Goal: Find specific fact: Find specific fact

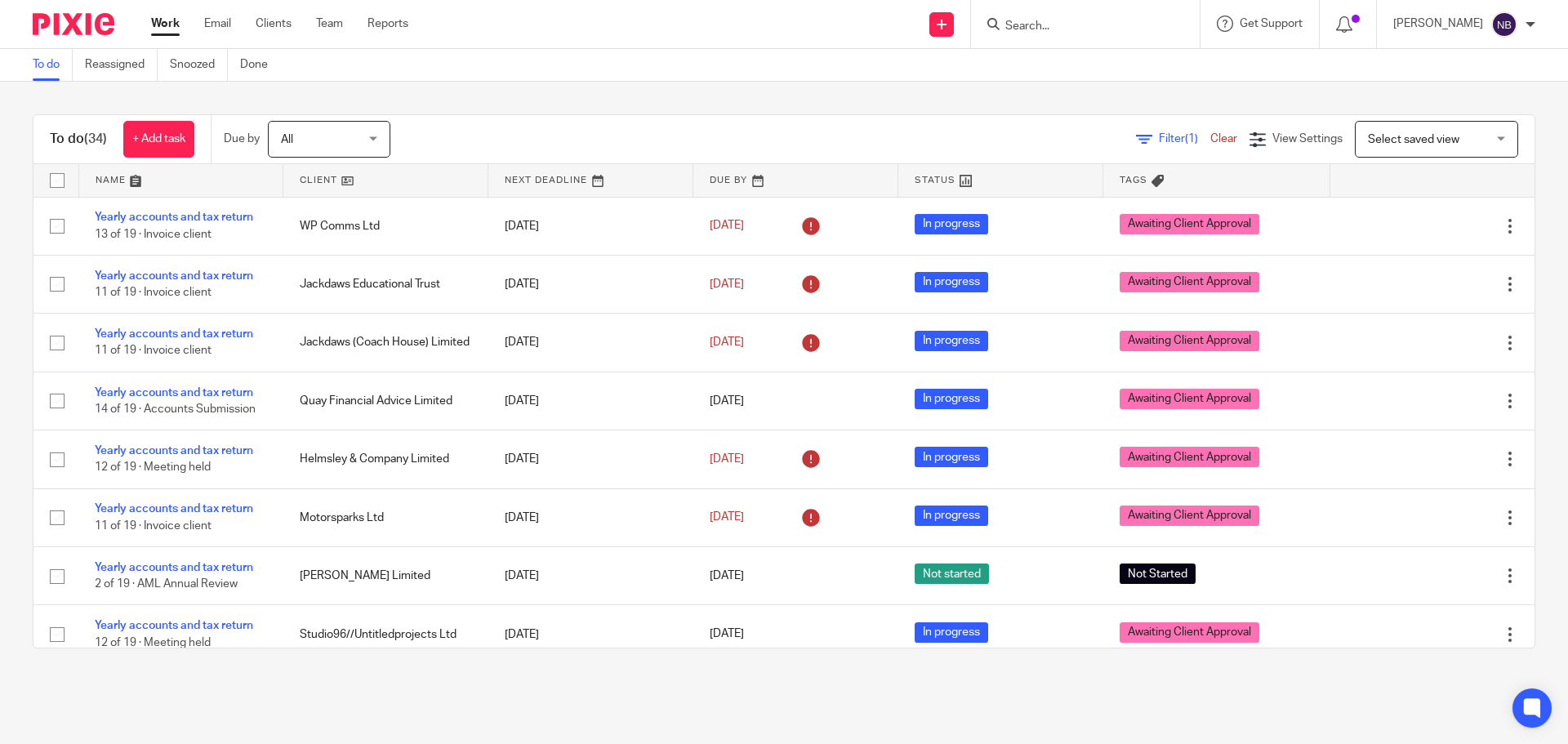
click at [1093, 30] on input "Search" at bounding box center [1077, 27] width 147 height 15
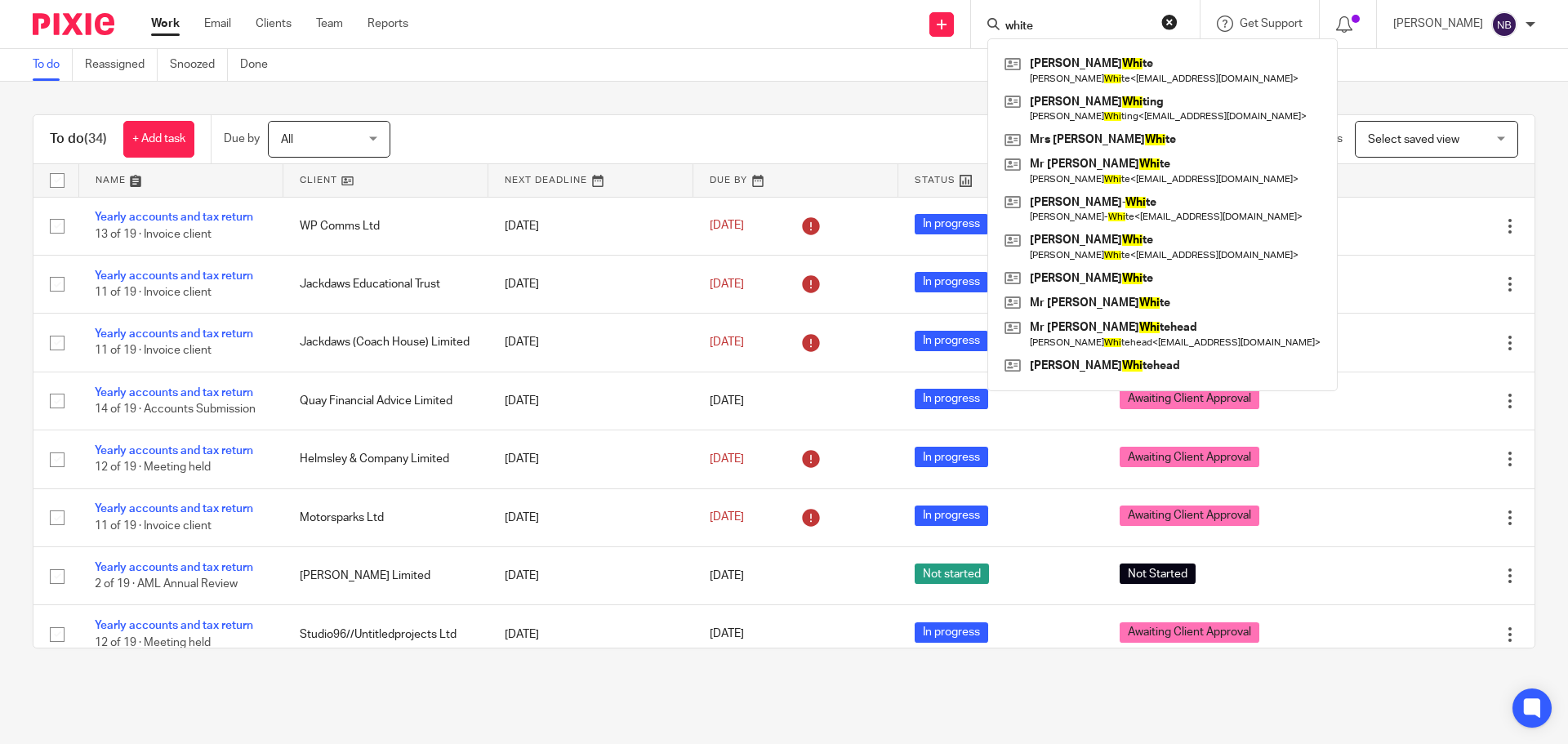
type input "white"
click button "submit" at bounding box center [0, 0] width 0 height 0
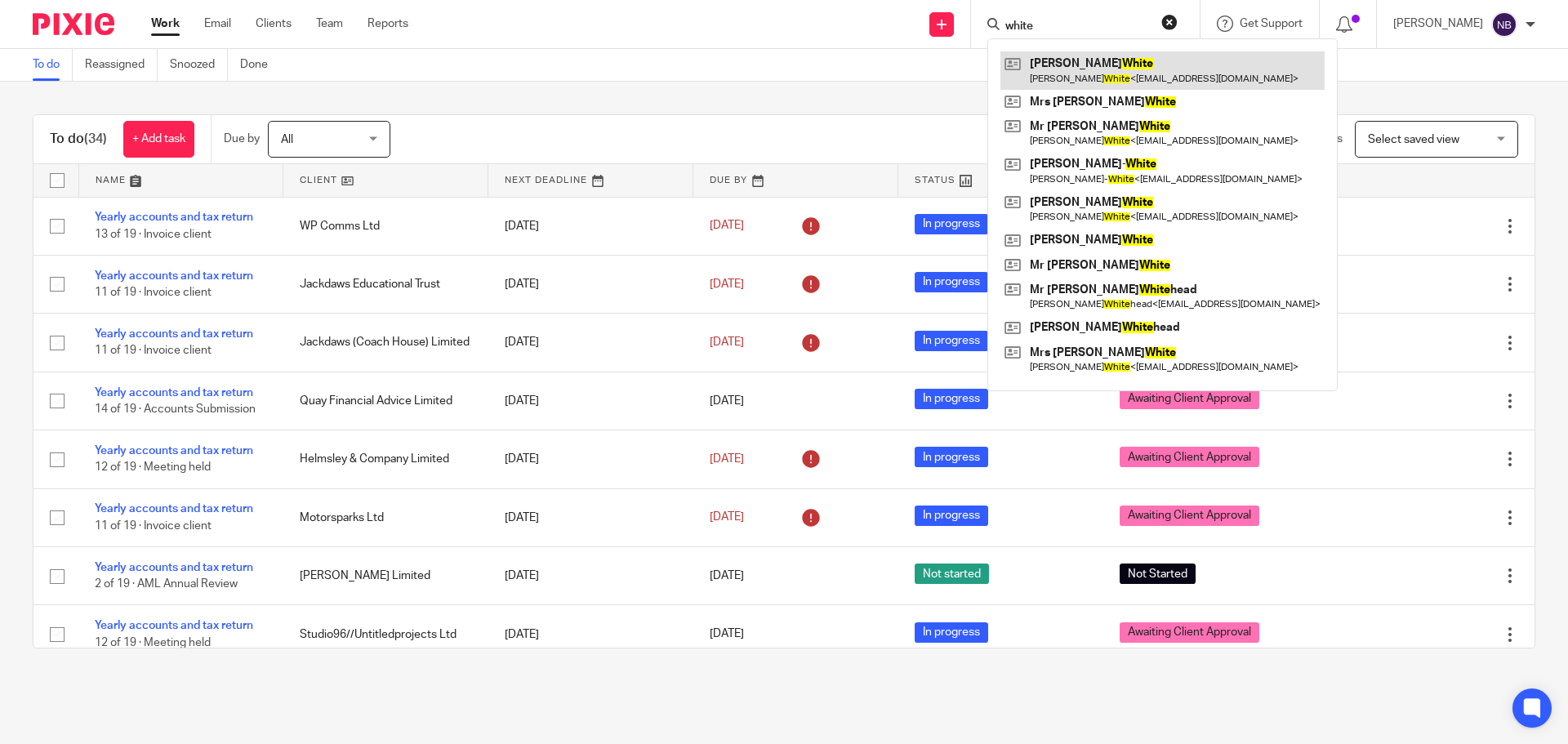
click at [1092, 53] on link at bounding box center [1162, 70] width 324 height 37
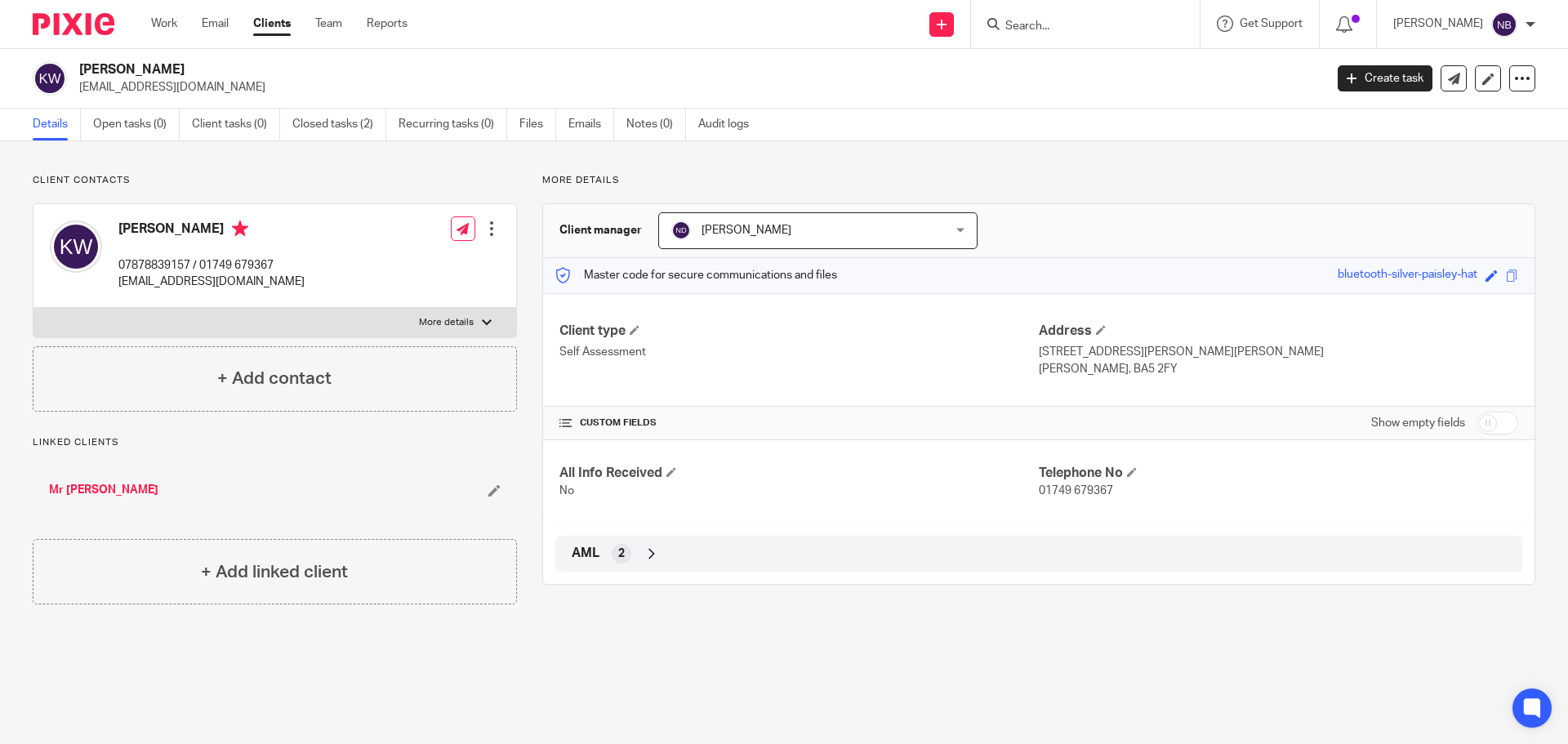
click at [163, 33] on div "Work Email Clients Team Reports Work Email Clients Team Reports Settings" at bounding box center [283, 23] width 297 height 48
click at [163, 25] on link "Work" at bounding box center [164, 23] width 26 height 17
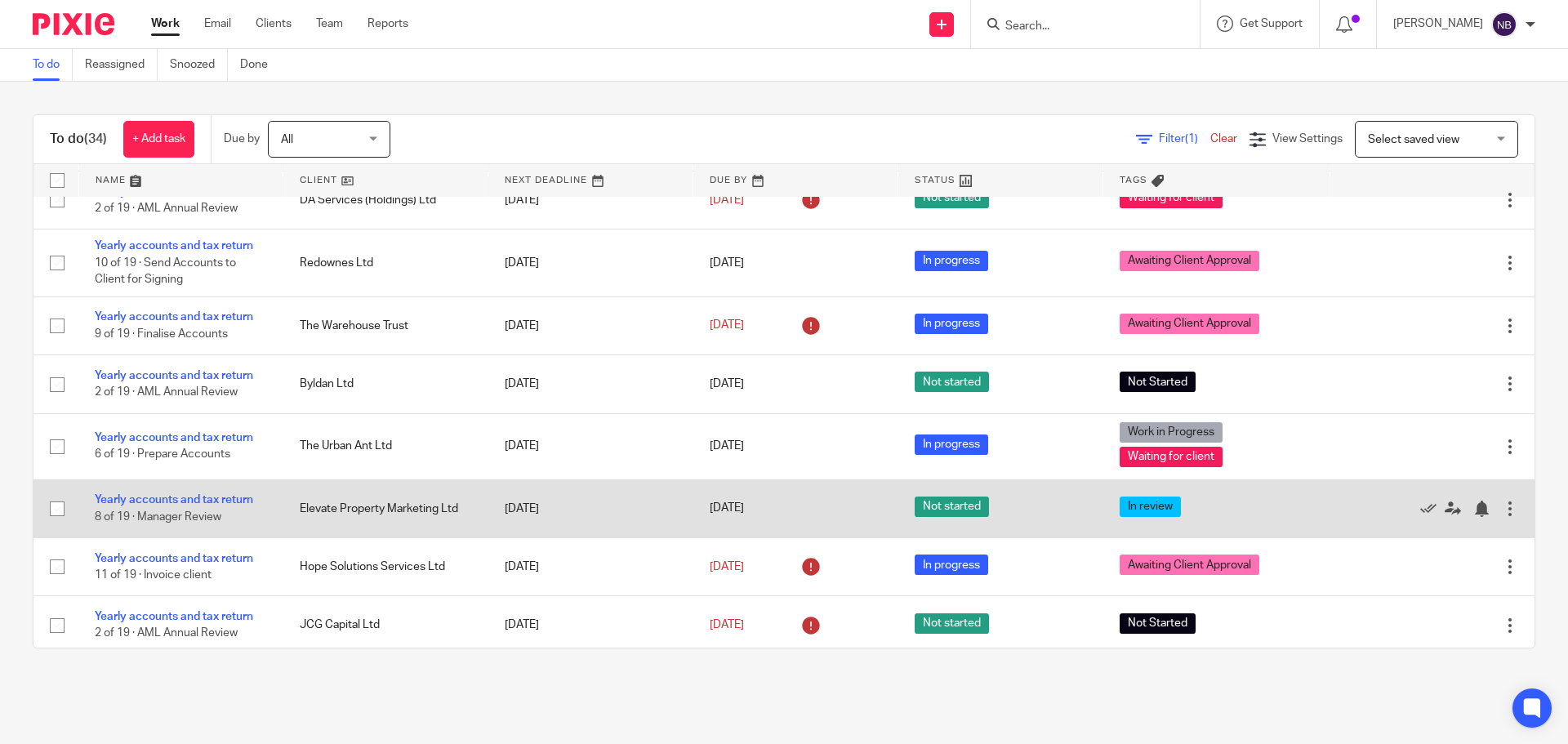
scroll to position [800, 0]
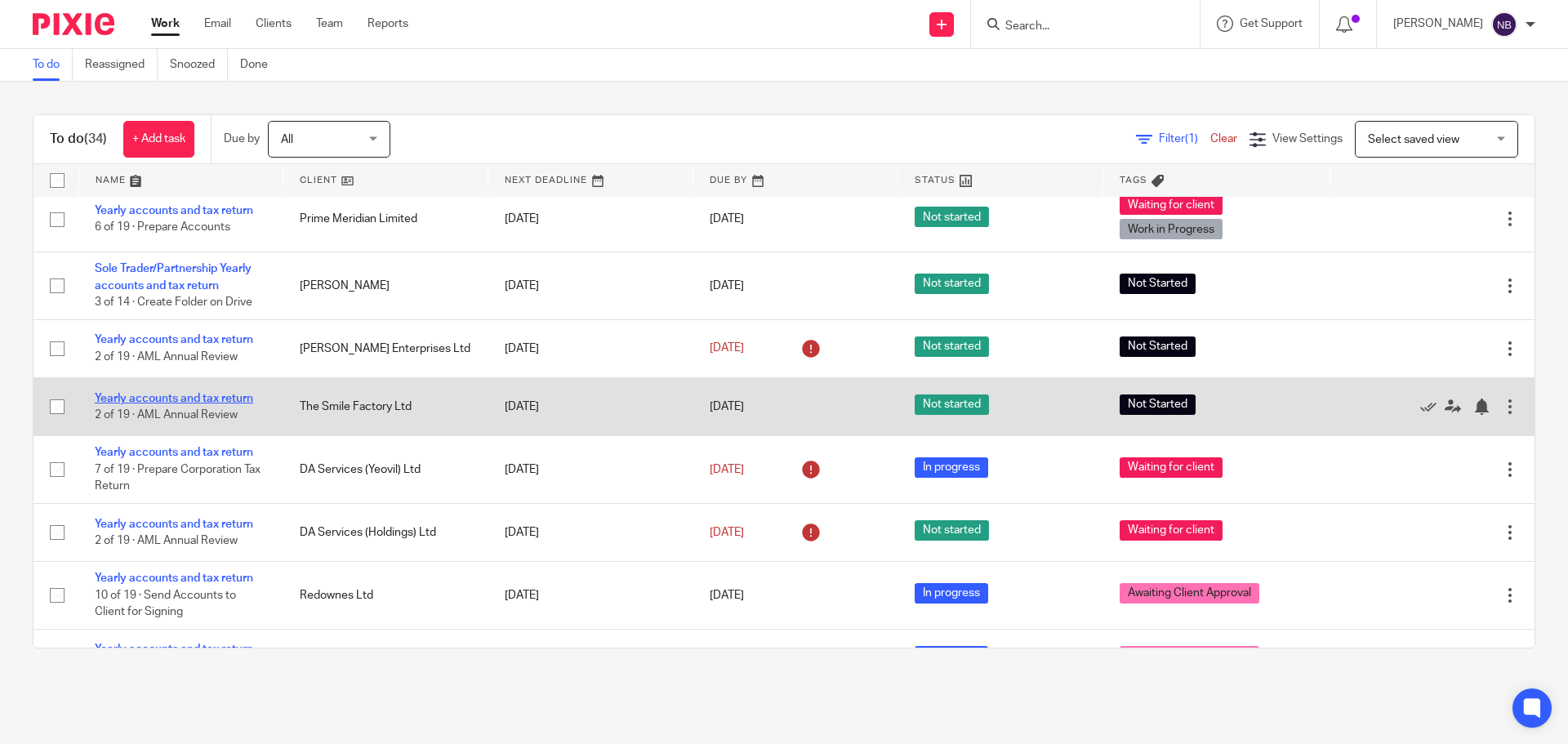
click at [235, 395] on link "Yearly accounts and tax return" at bounding box center [174, 398] width 158 height 11
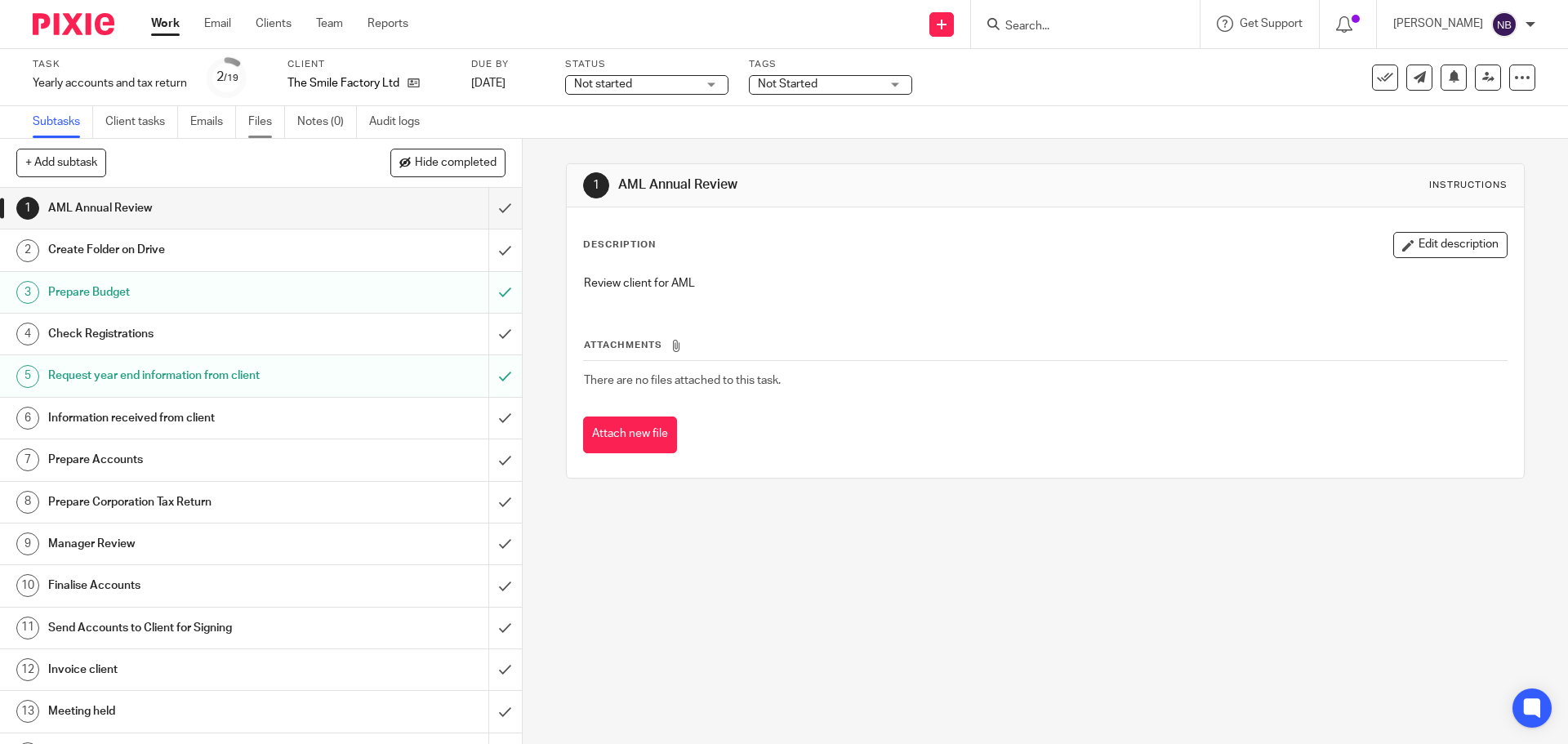
click at [271, 117] on link "Files" at bounding box center [267, 122] width 37 height 32
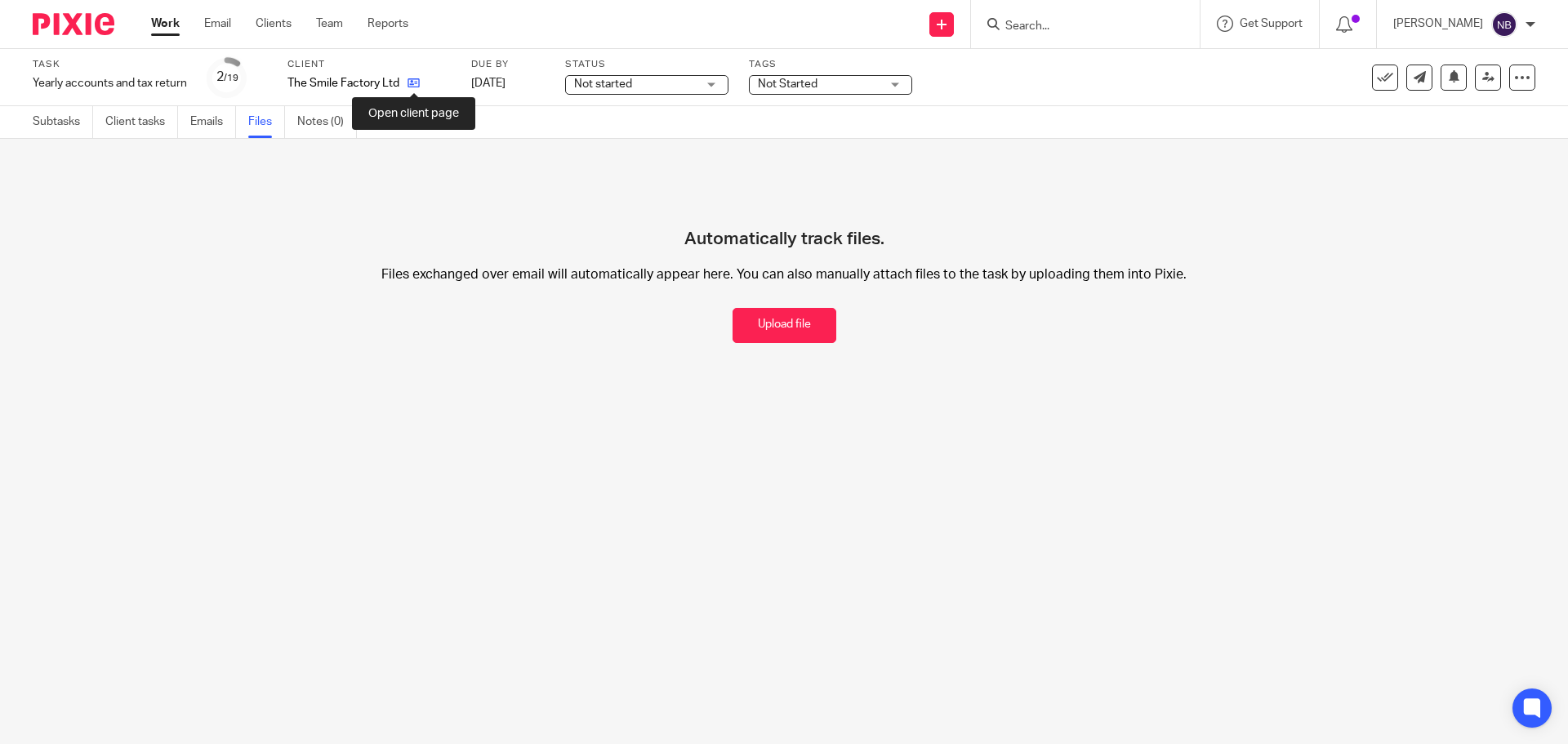
click at [414, 83] on icon at bounding box center [414, 83] width 12 height 12
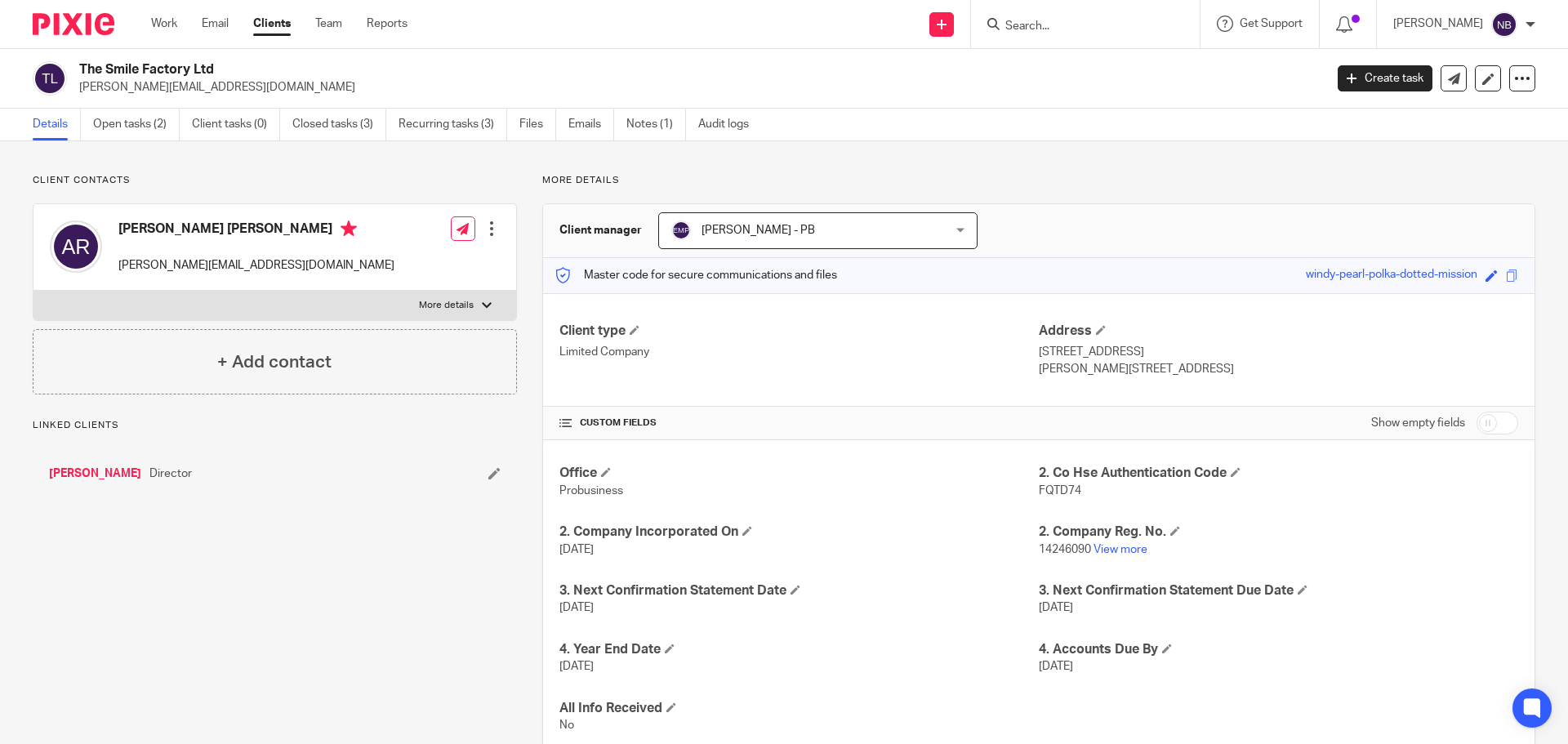
click at [622, 125] on ul "Details Open tasks (2) Client tasks (0) Closed tasks (3) Recurring tasks (3) Fi…" at bounding box center [403, 124] width 741 height 32
click at [639, 126] on link "Notes (1)" at bounding box center [656, 124] width 60 height 32
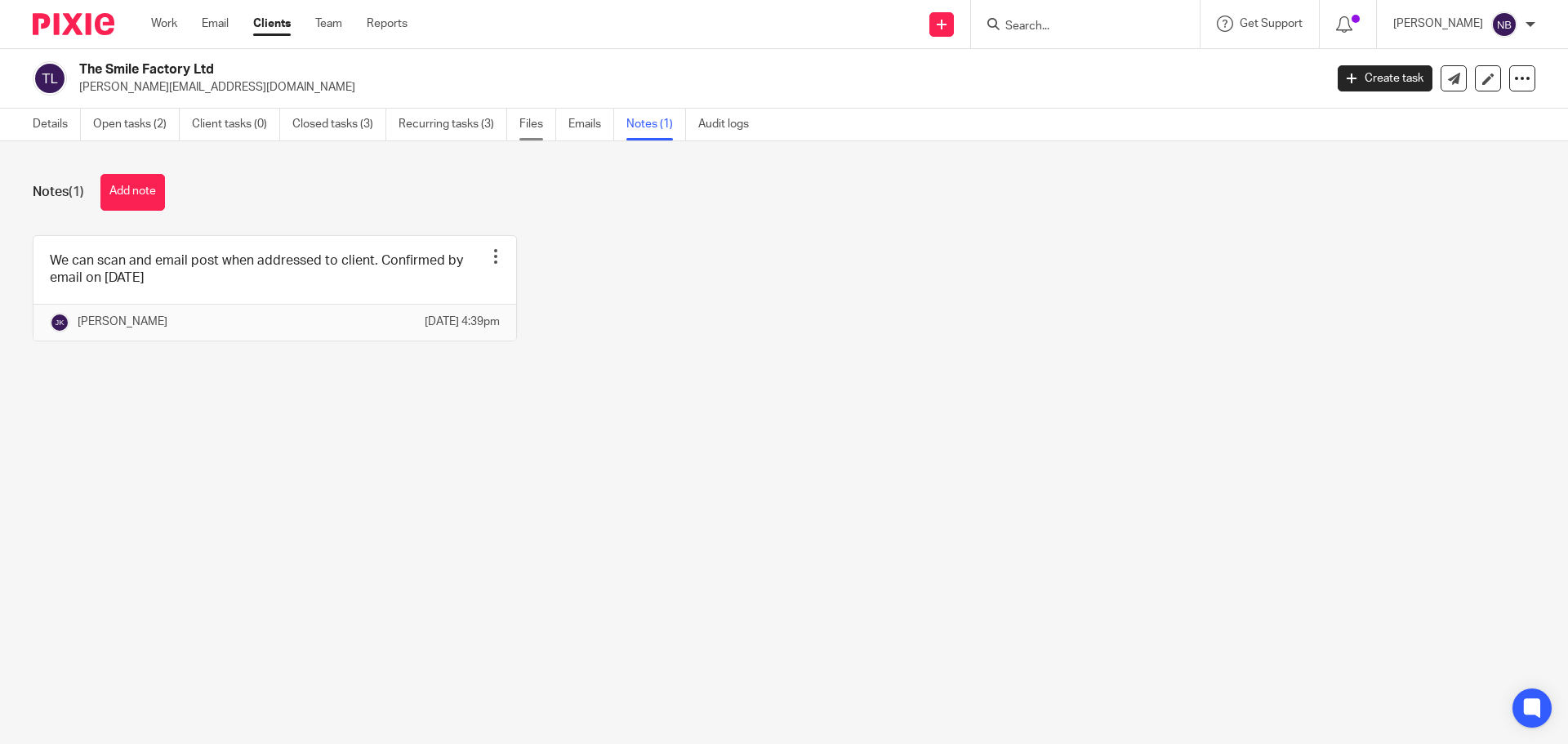
click at [535, 125] on link "Files" at bounding box center [538, 124] width 37 height 32
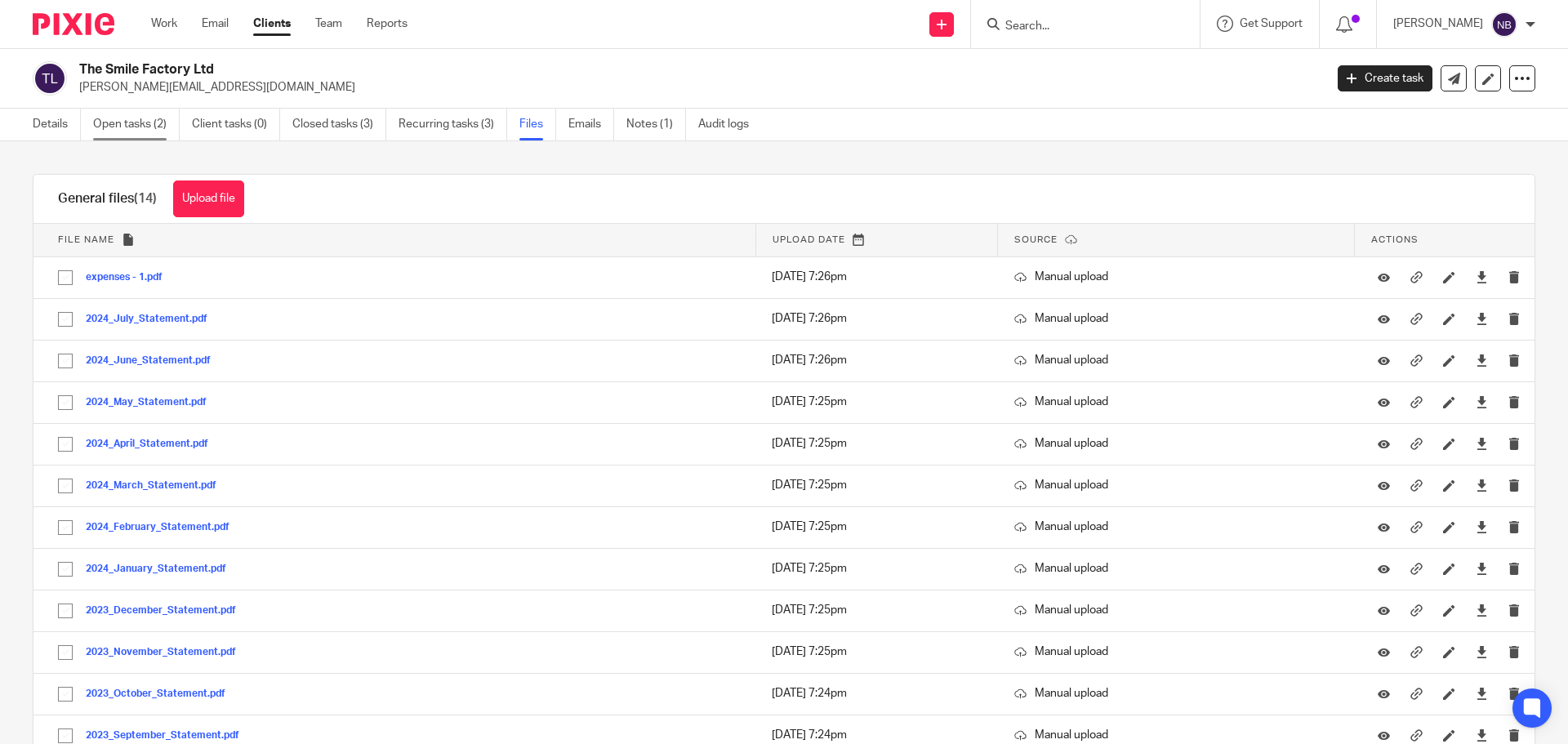
click at [147, 124] on link "Open tasks (2)" at bounding box center [136, 124] width 87 height 32
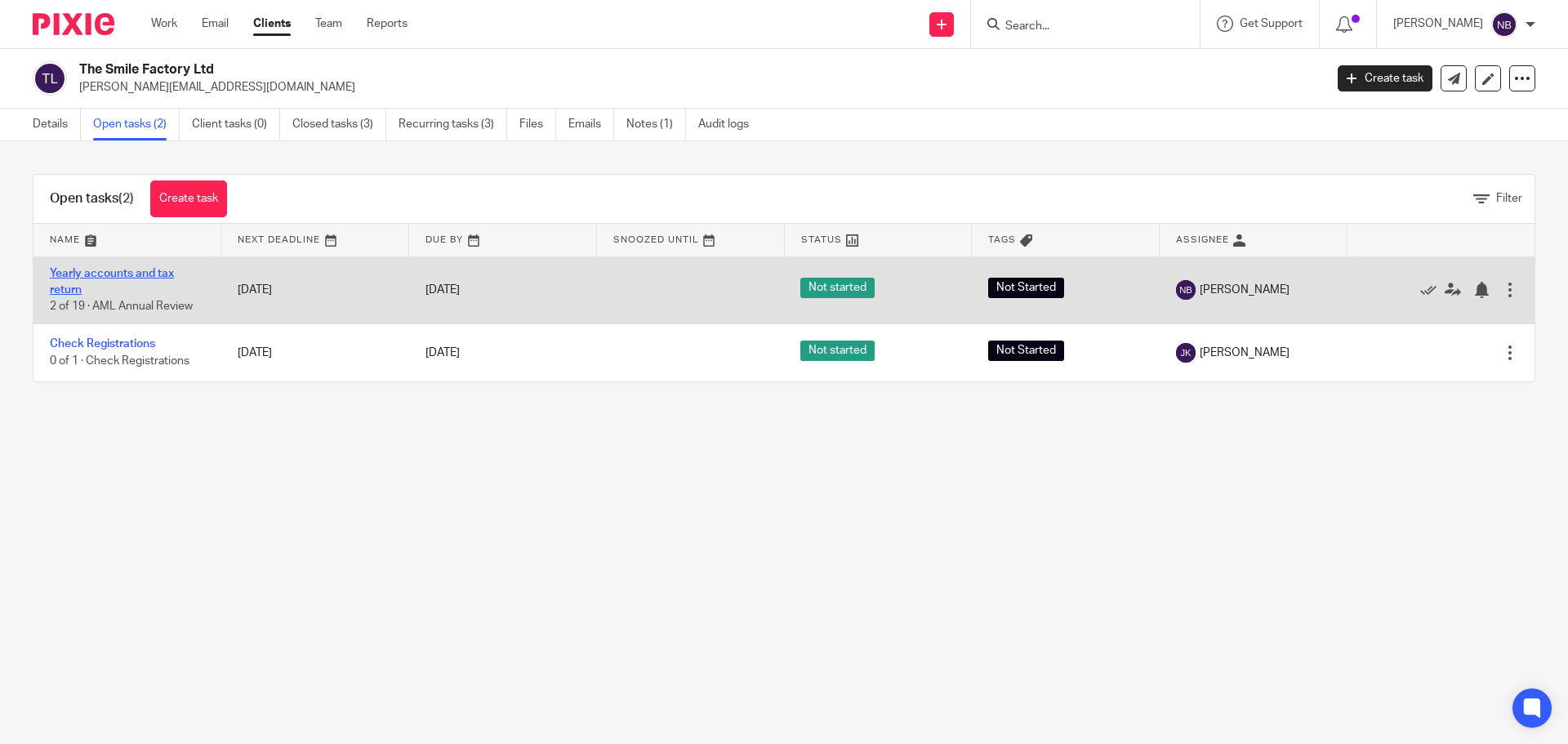
click at [164, 273] on link "Yearly accounts and tax return" at bounding box center [111, 282] width 124 height 28
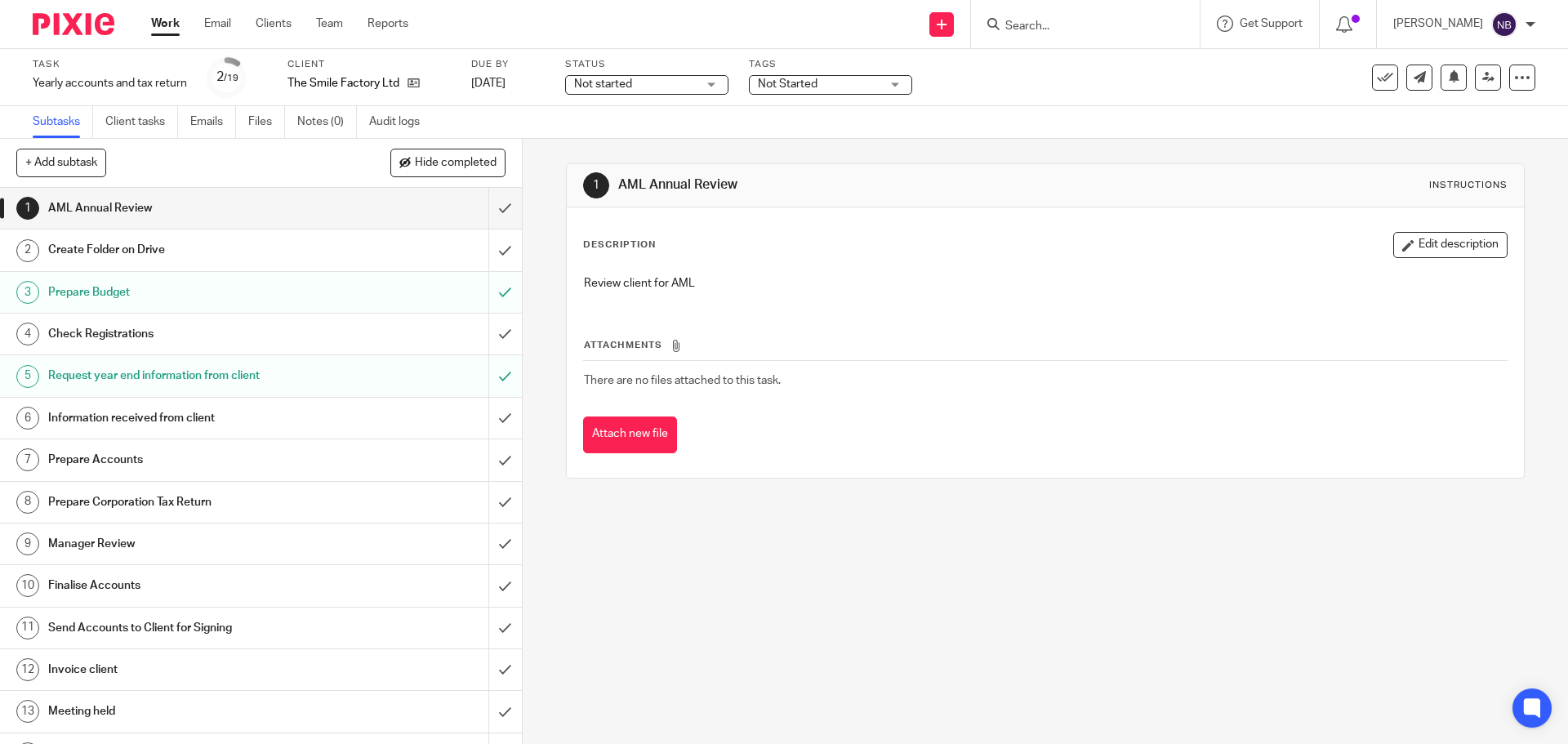
click at [291, 293] on h1 "Prepare Budget" at bounding box center [189, 292] width 282 height 24
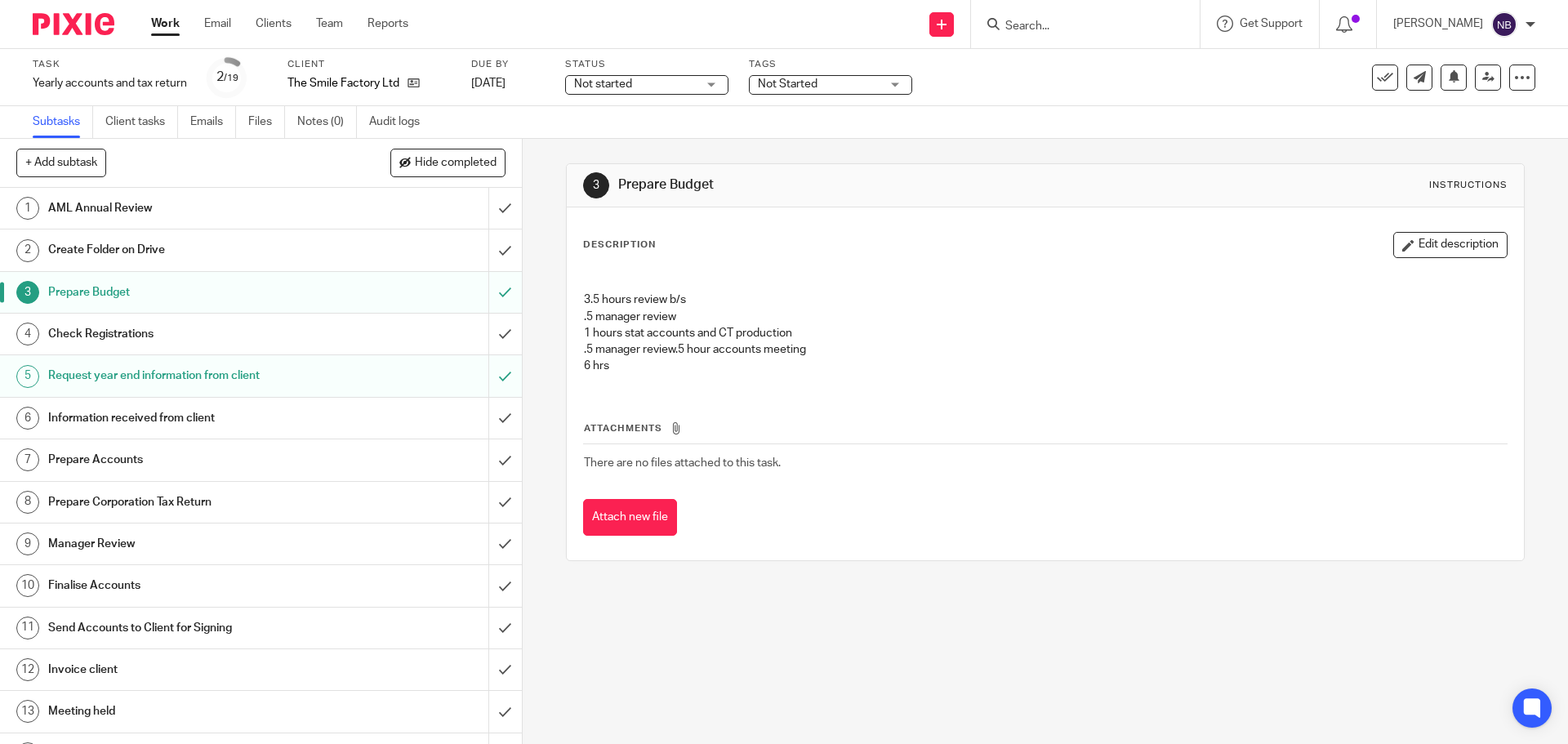
click at [322, 369] on div "Request year end information from client" at bounding box center [260, 375] width 424 height 24
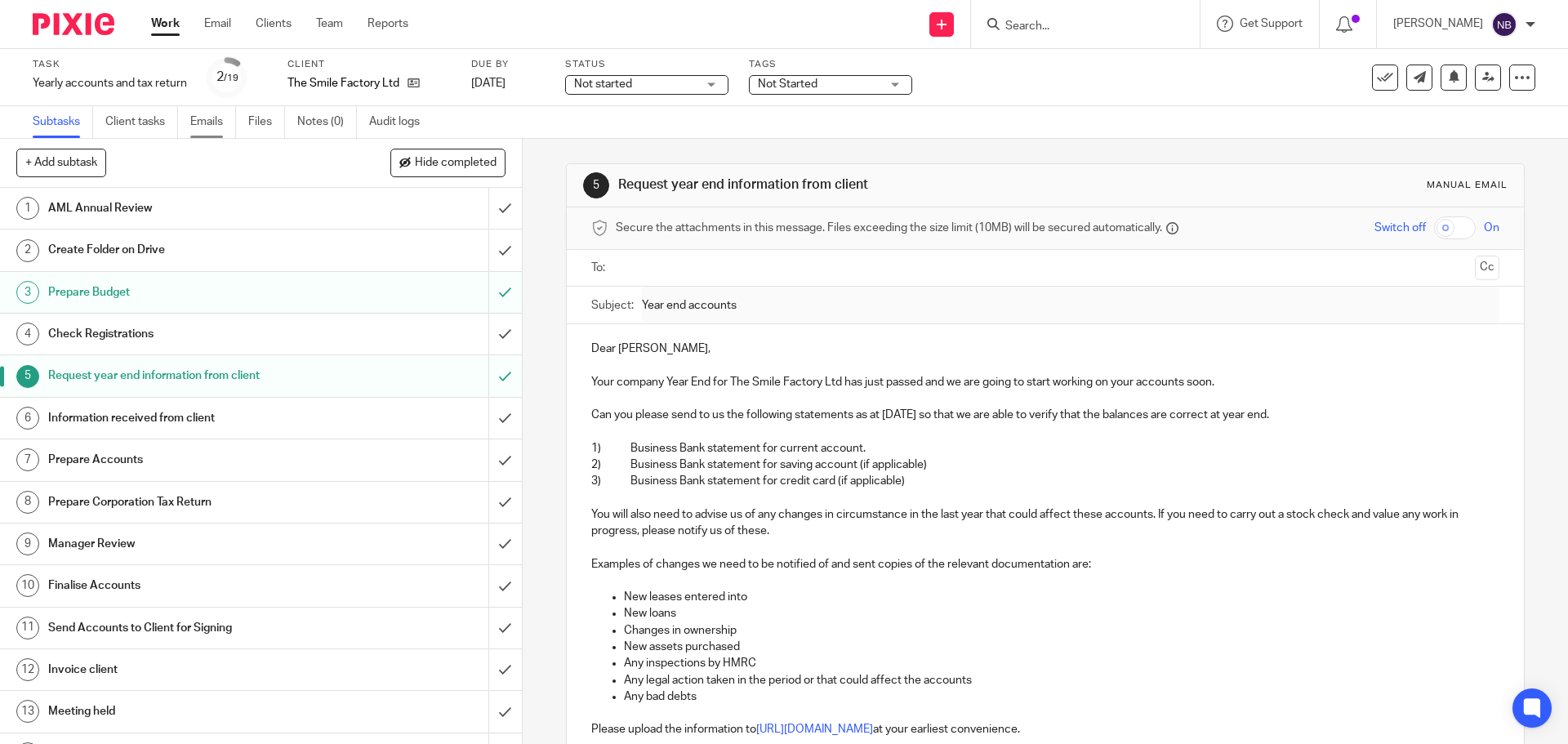
click at [216, 124] on link "Emails" at bounding box center [213, 122] width 46 height 32
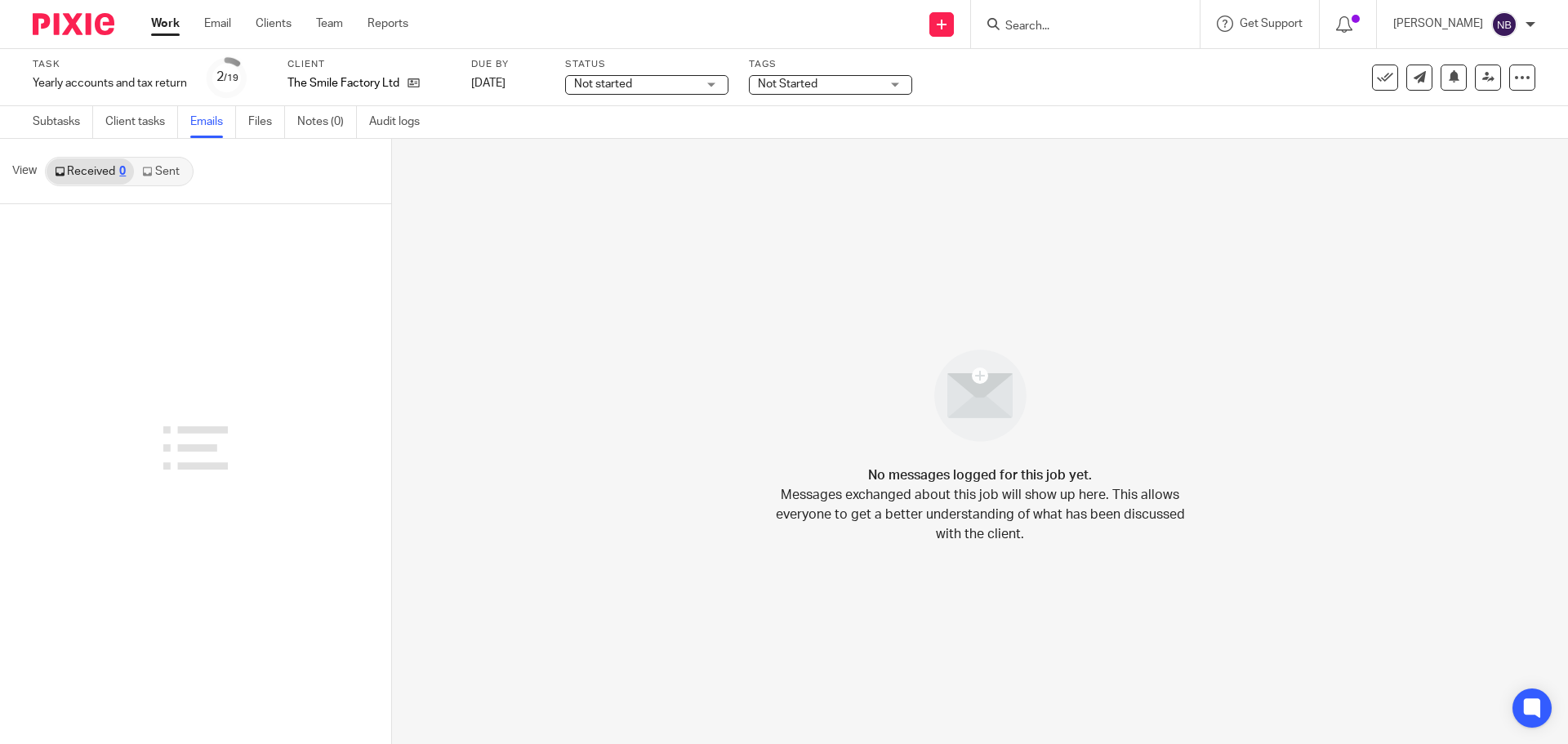
click at [155, 171] on link "Sent" at bounding box center [163, 171] width 57 height 26
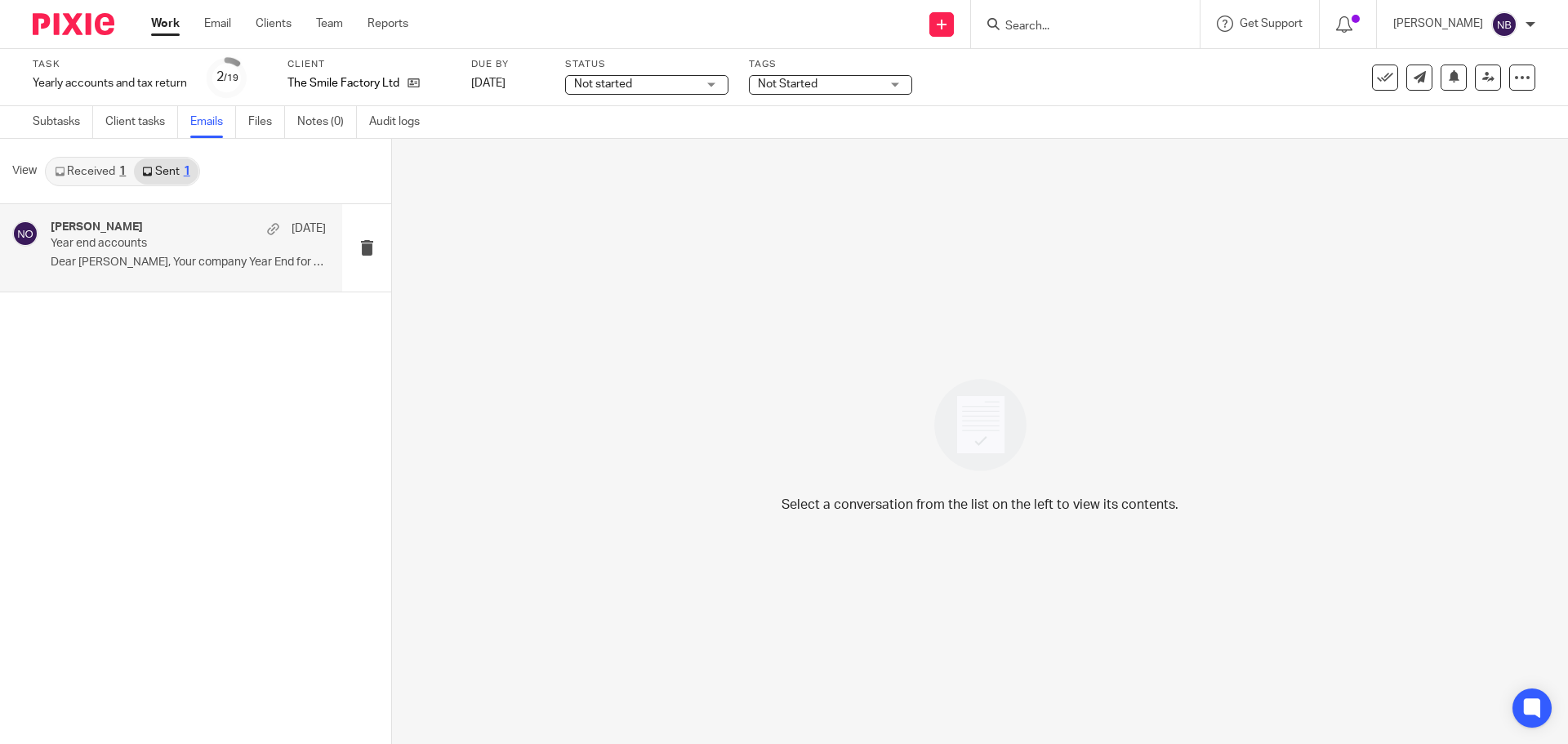
click at [156, 247] on p "Year end accounts" at bounding box center [161, 244] width 221 height 14
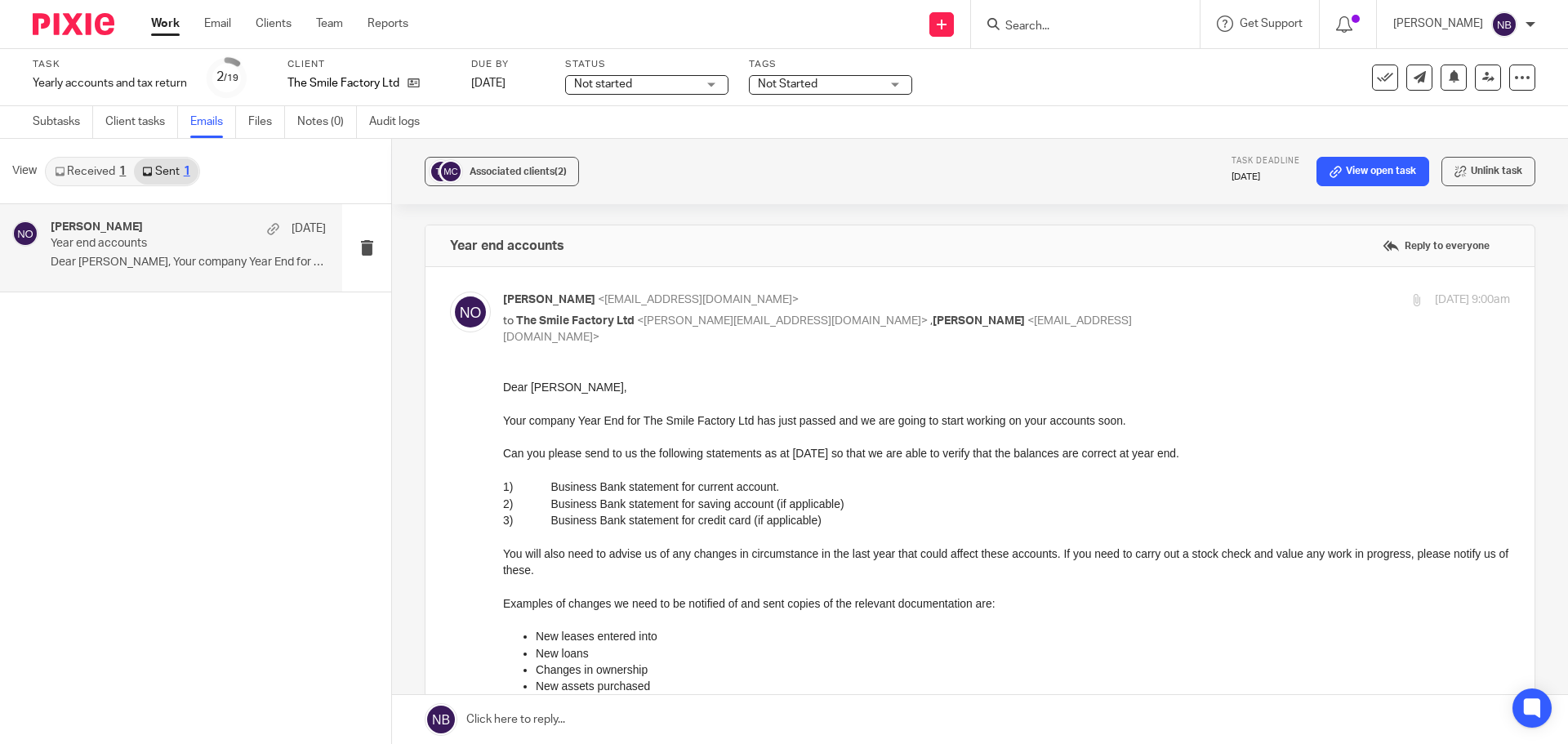
click at [164, 27] on link "Work" at bounding box center [165, 23] width 29 height 17
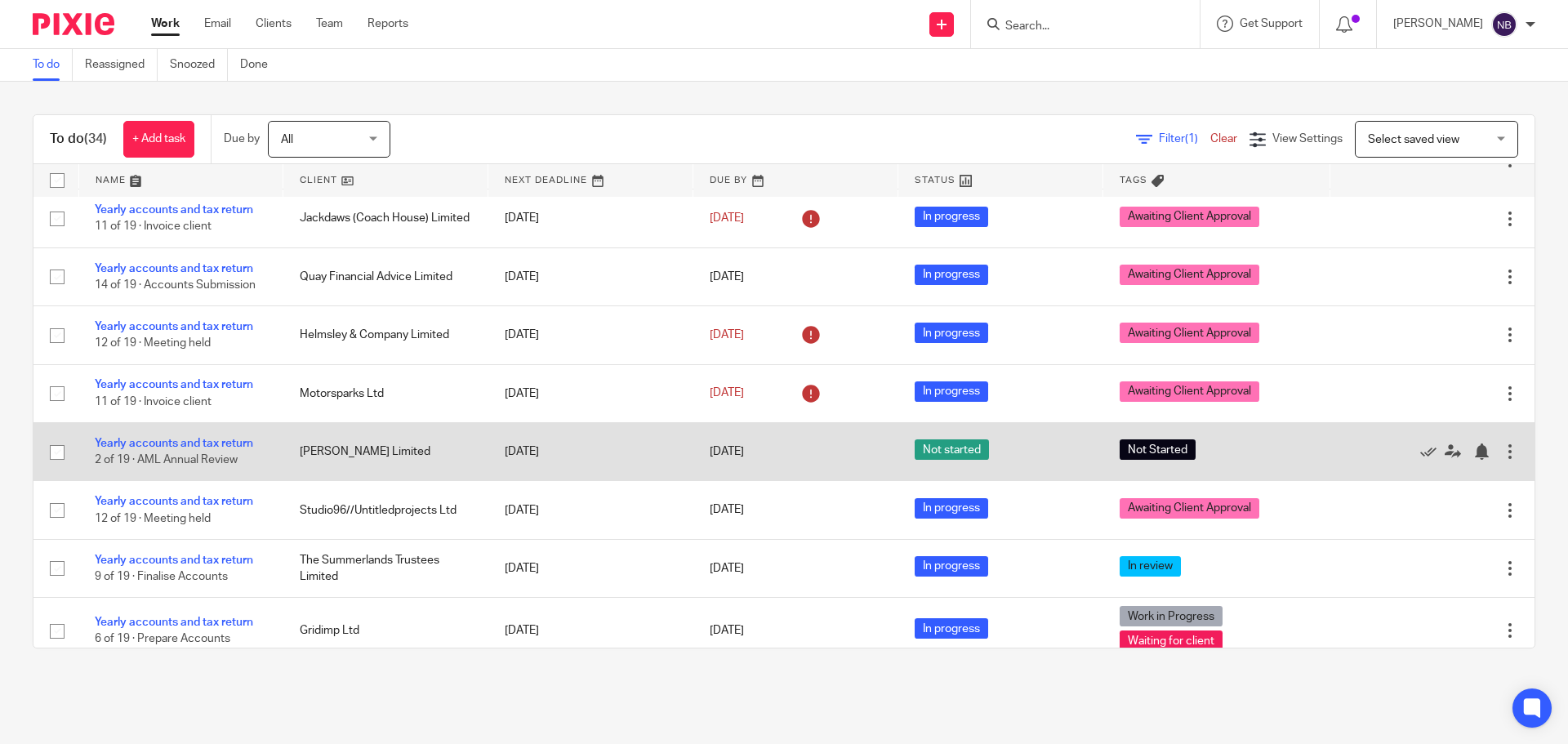
scroll to position [163, 0]
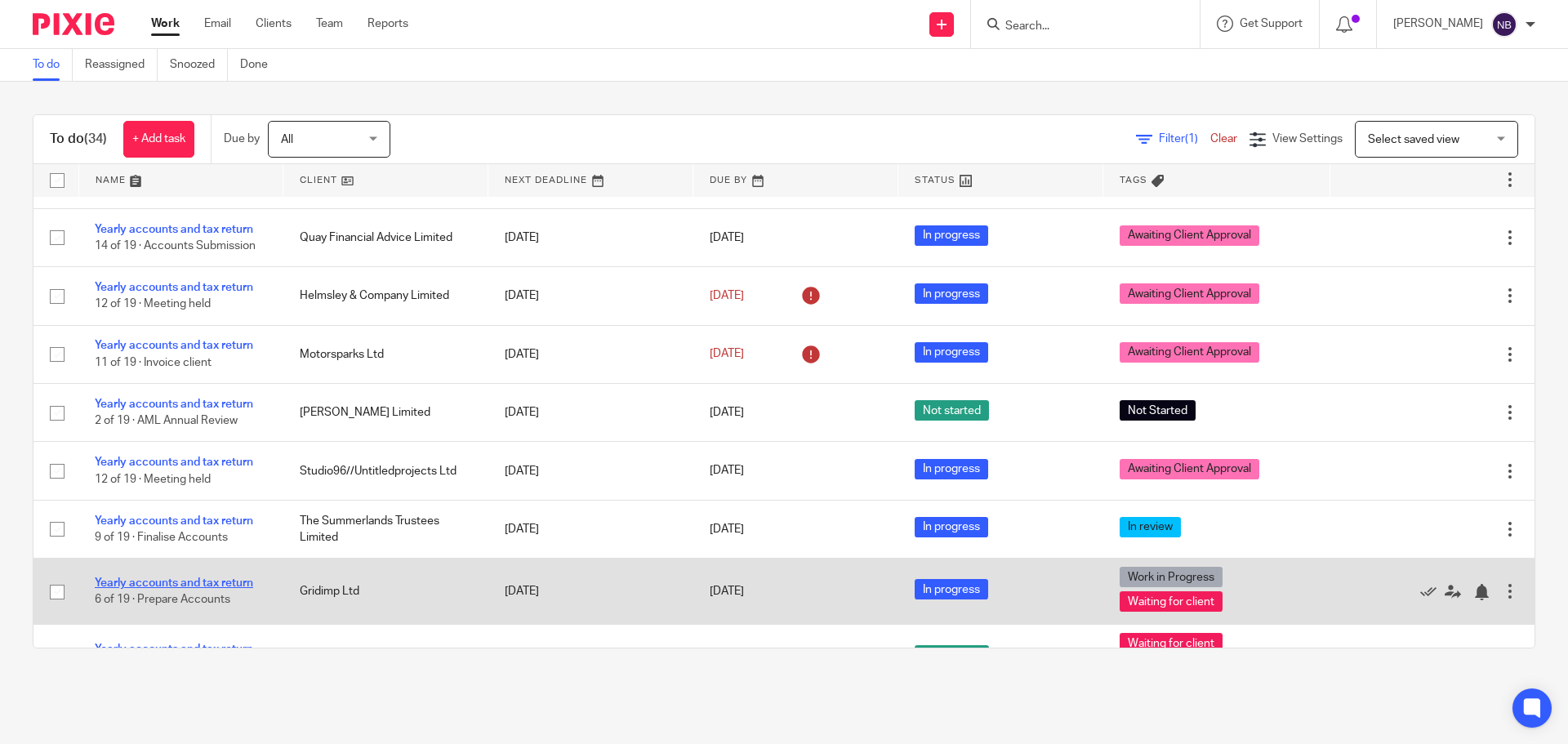
click at [224, 582] on link "Yearly accounts and tax return" at bounding box center [174, 582] width 158 height 11
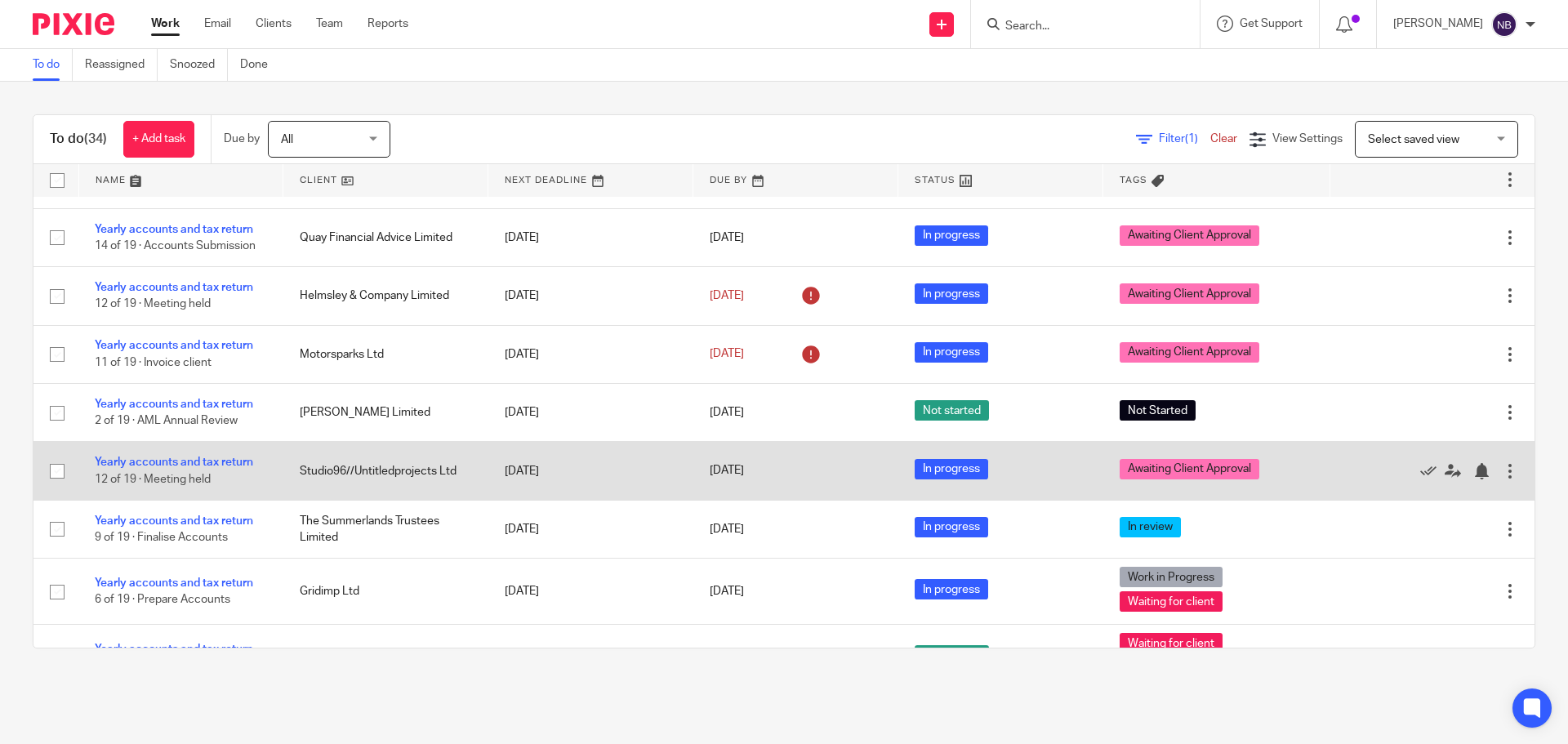
scroll to position [233, 0]
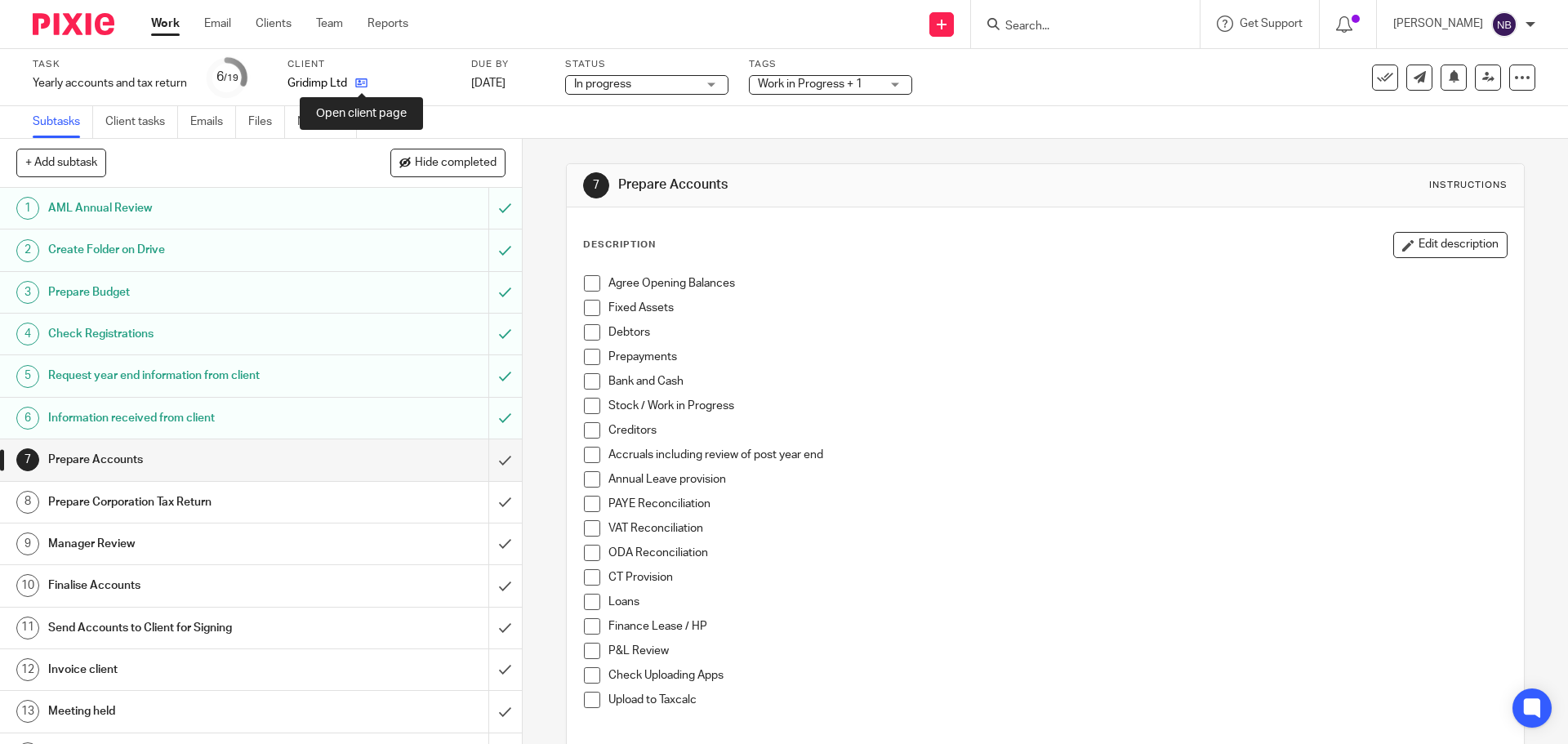
click at [363, 85] on icon at bounding box center [362, 83] width 12 height 12
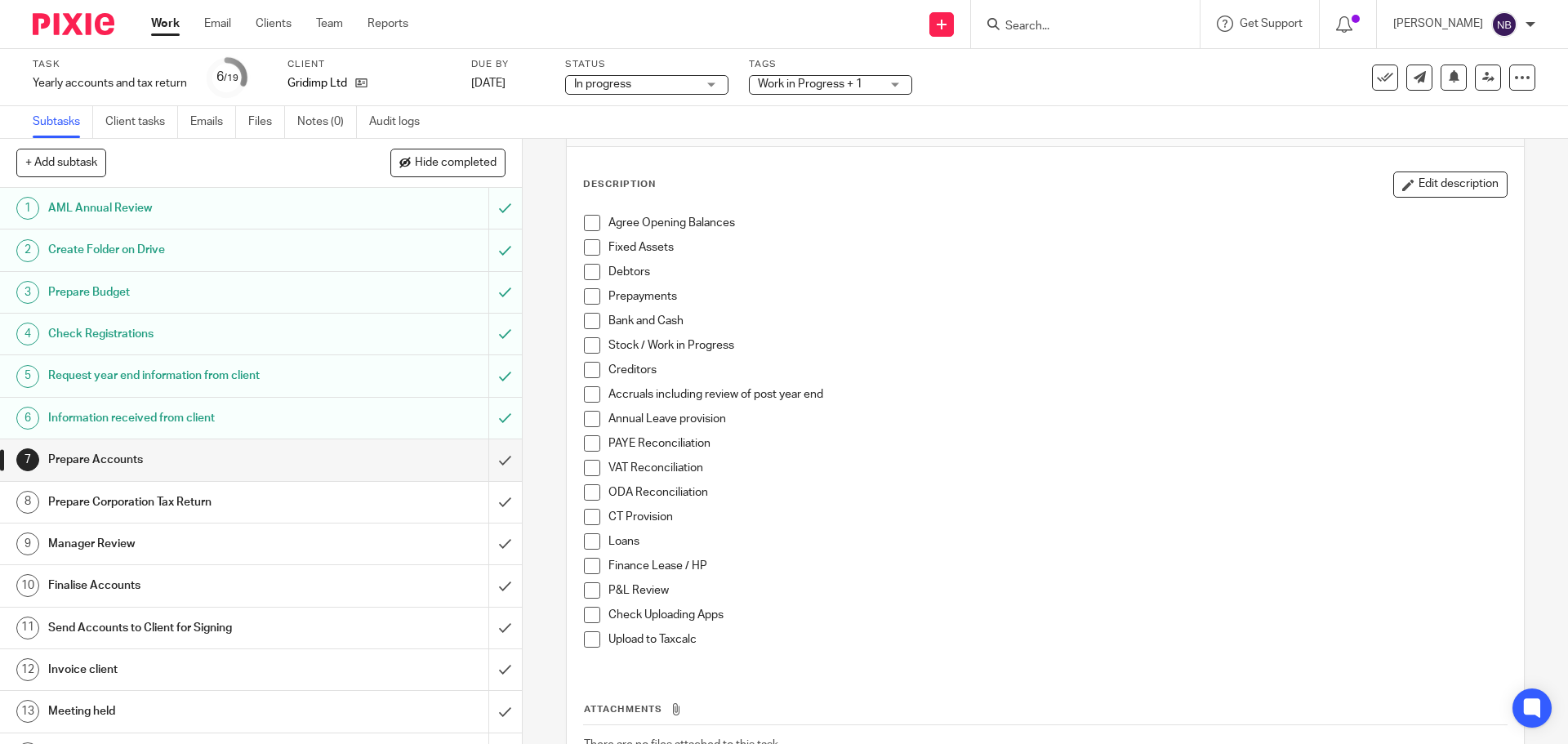
scroll to position [183, 0]
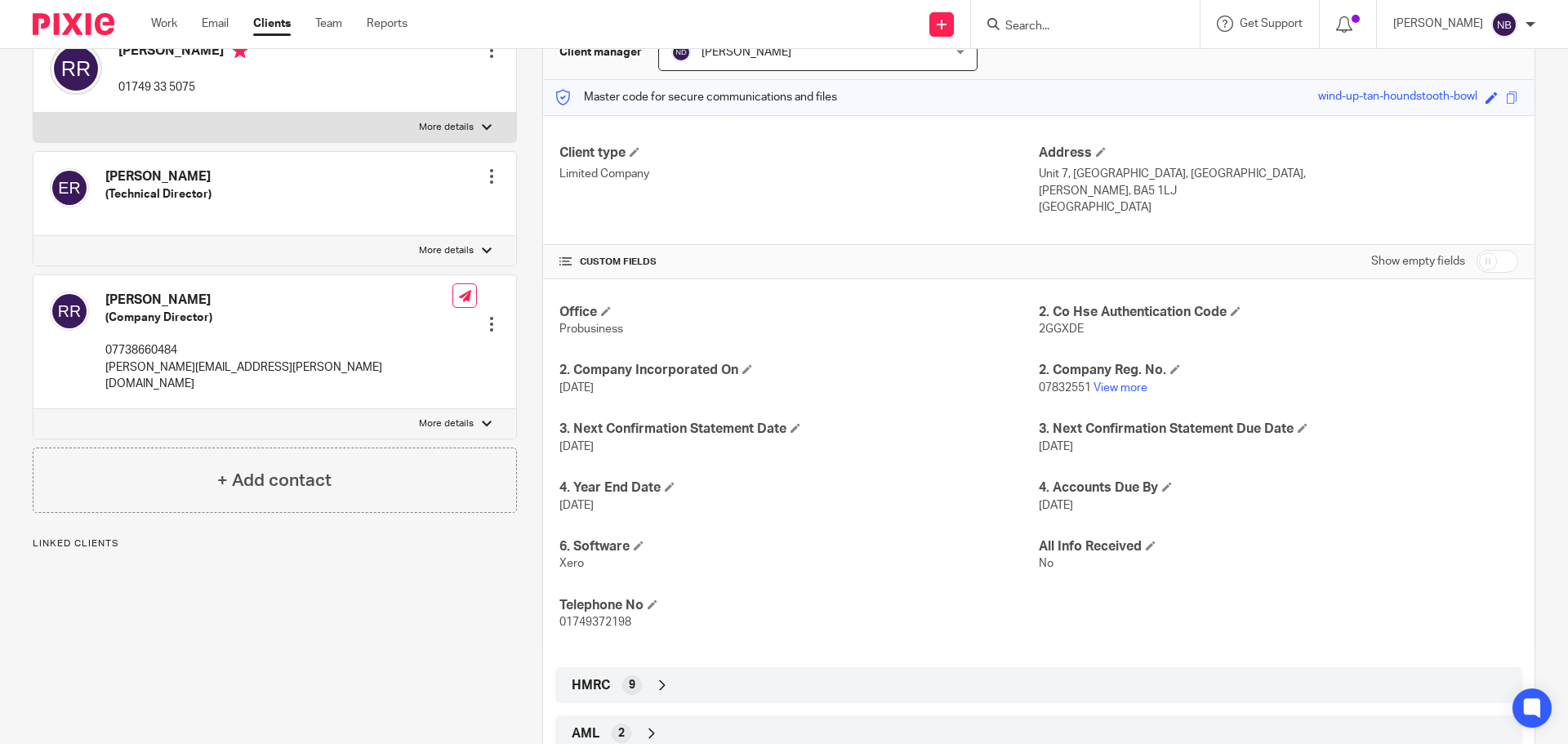
scroll to position [231, 0]
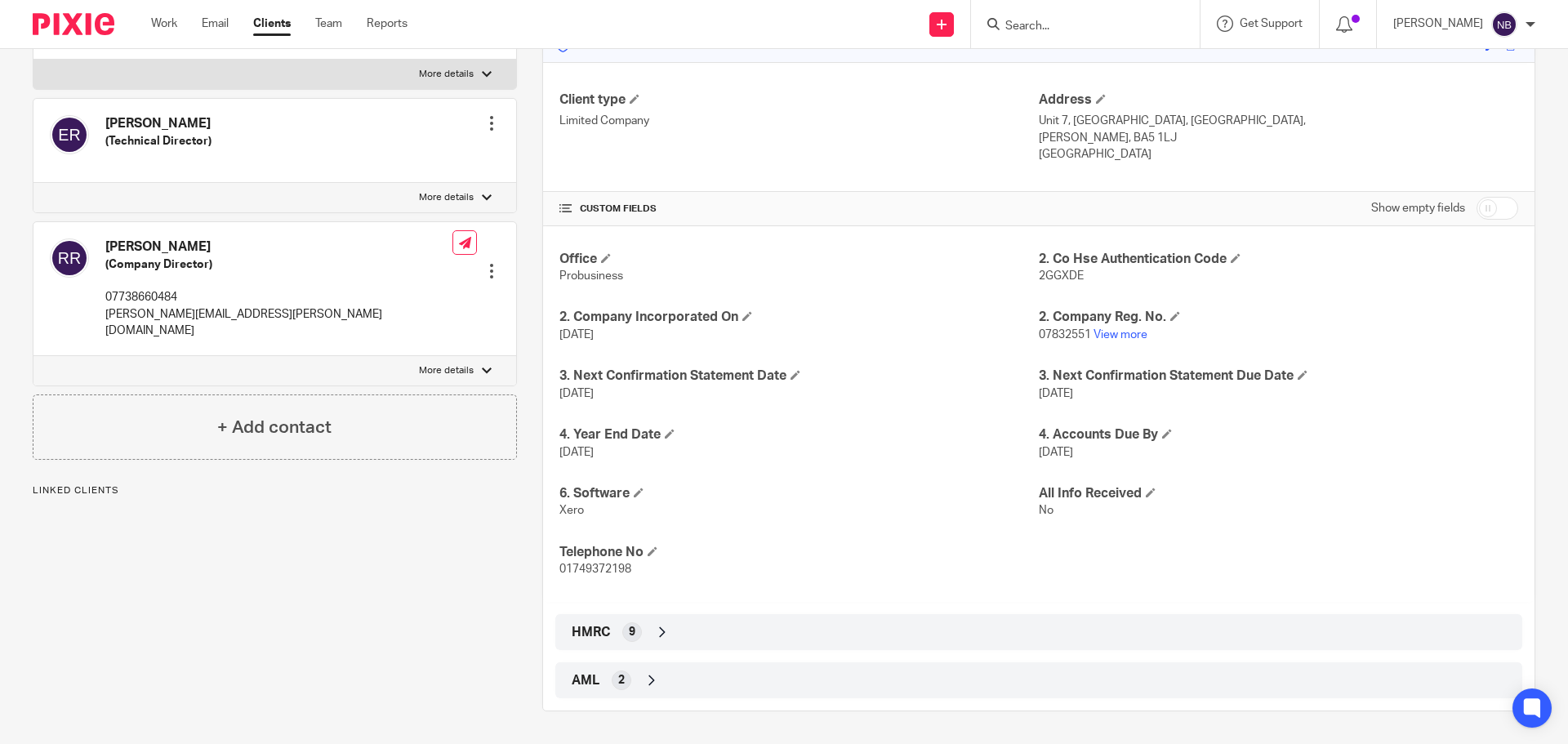
click at [596, 642] on div "HMRC 9" at bounding box center [1039, 632] width 942 height 28
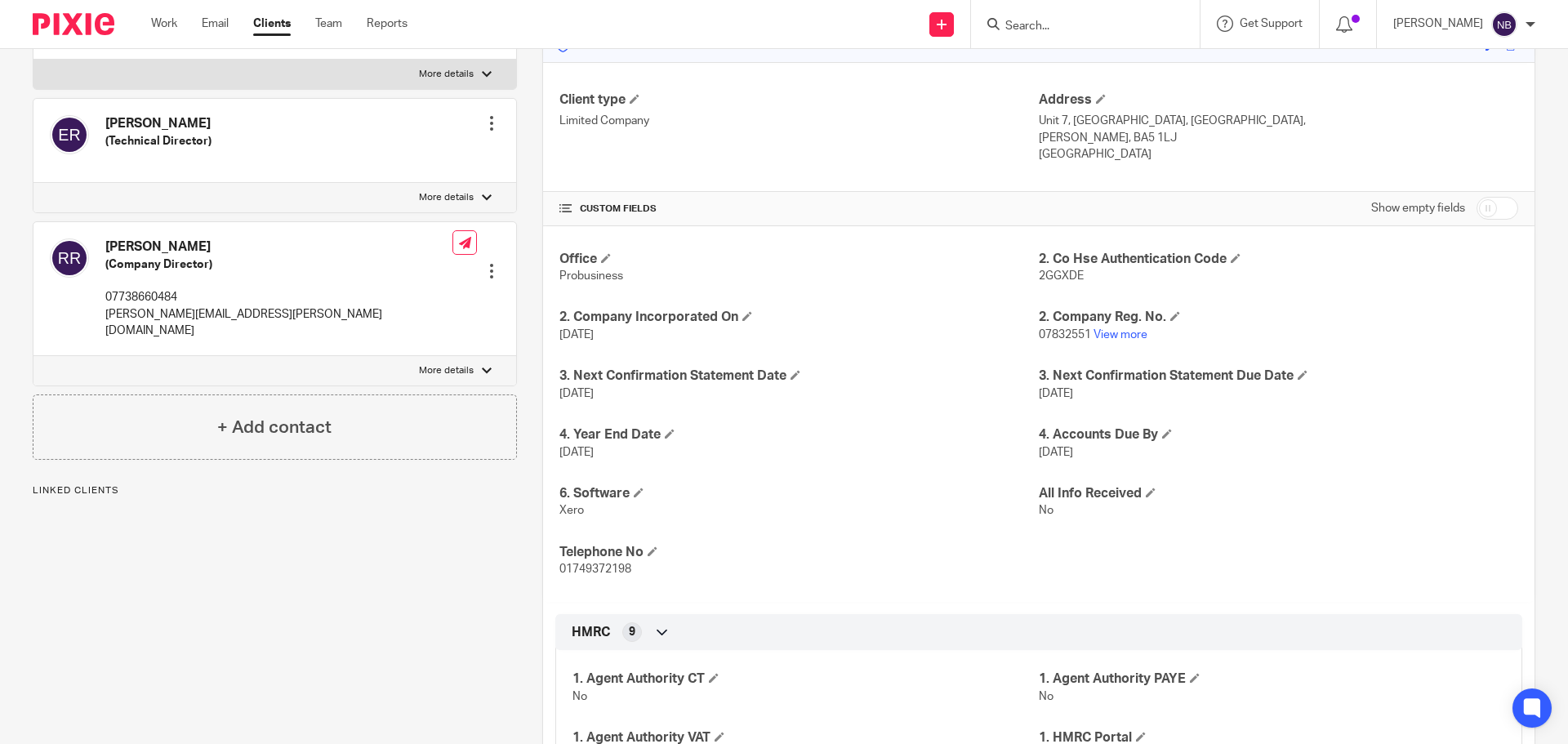
scroll to position [541, 0]
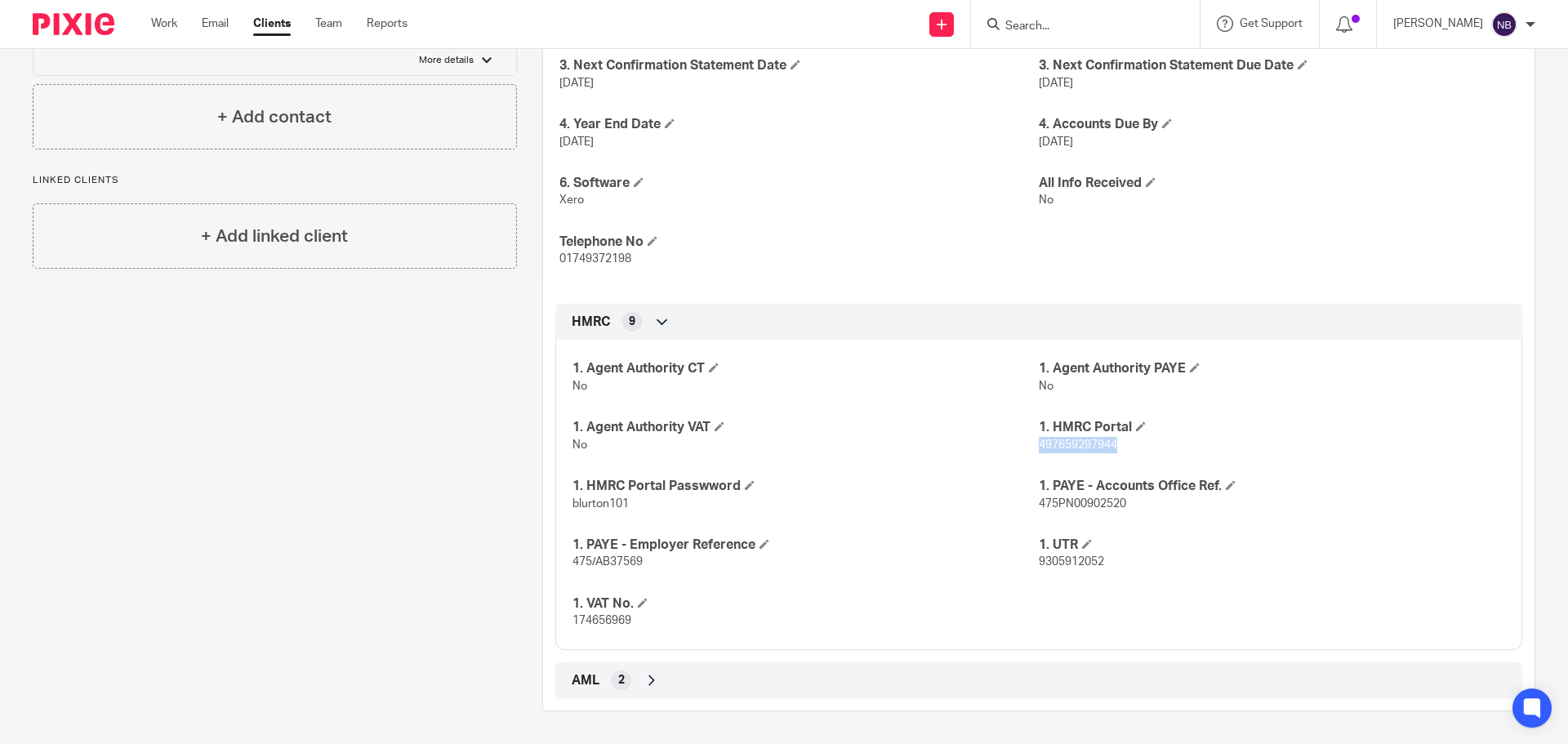
drag, startPoint x: 1030, startPoint y: 444, endPoint x: 1112, endPoint y: 448, distance: 82.1
click at [1112, 448] on p "497659297944" at bounding box center [1272, 445] width 467 height 17
copy span "497659297944"
drag, startPoint x: 620, startPoint y: 509, endPoint x: 570, endPoint y: 511, distance: 50.0
click at [573, 511] on p "blurton101" at bounding box center [806, 503] width 467 height 17
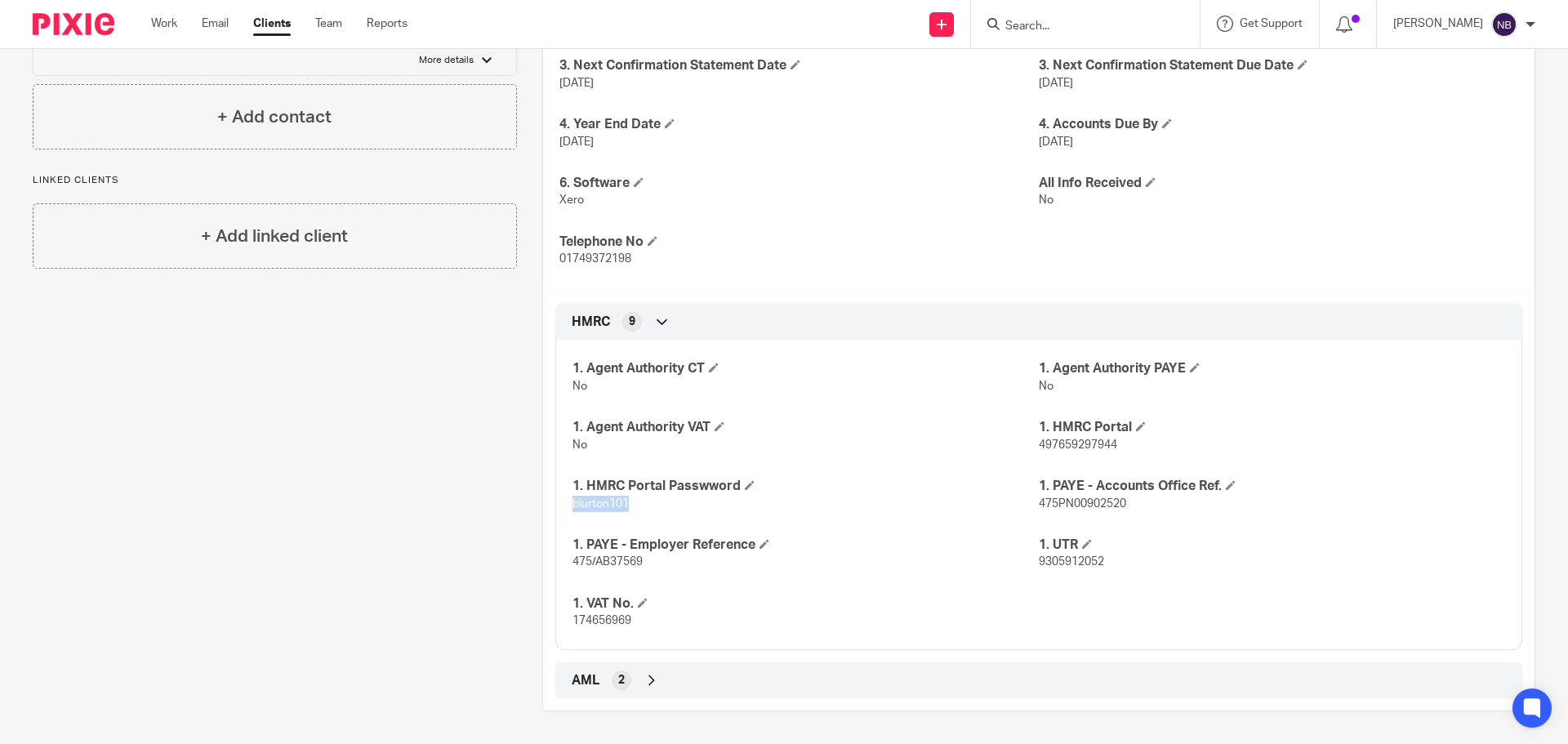
copy span "blurton101"
